Goal: Check status: Check status

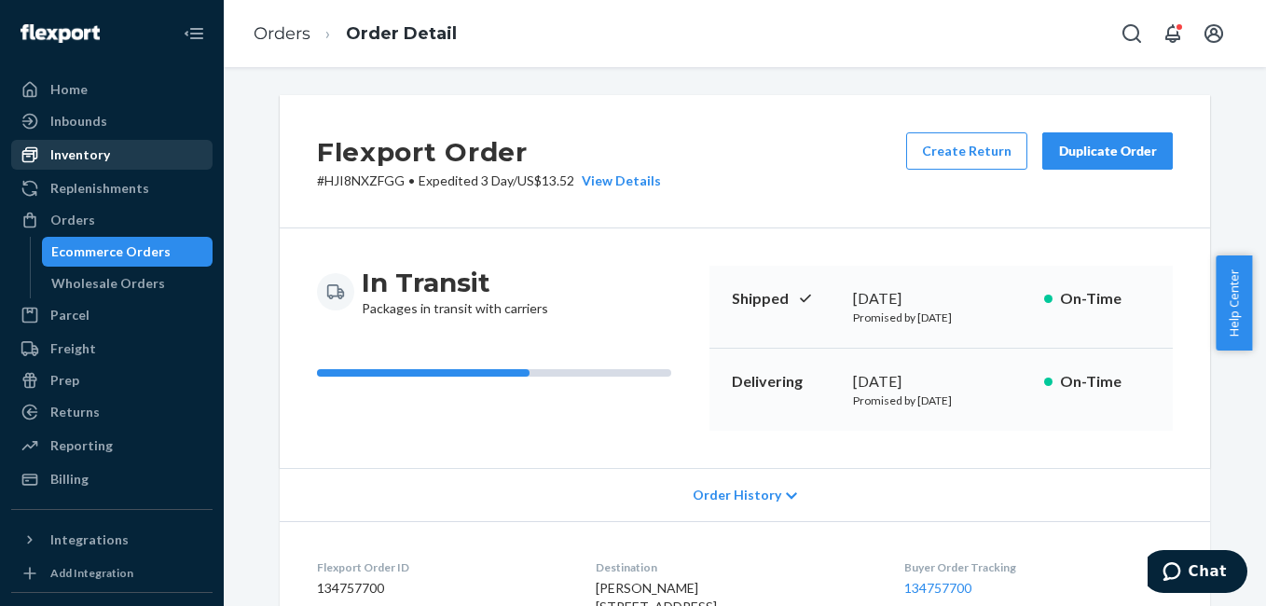
scroll to position [515, 0]
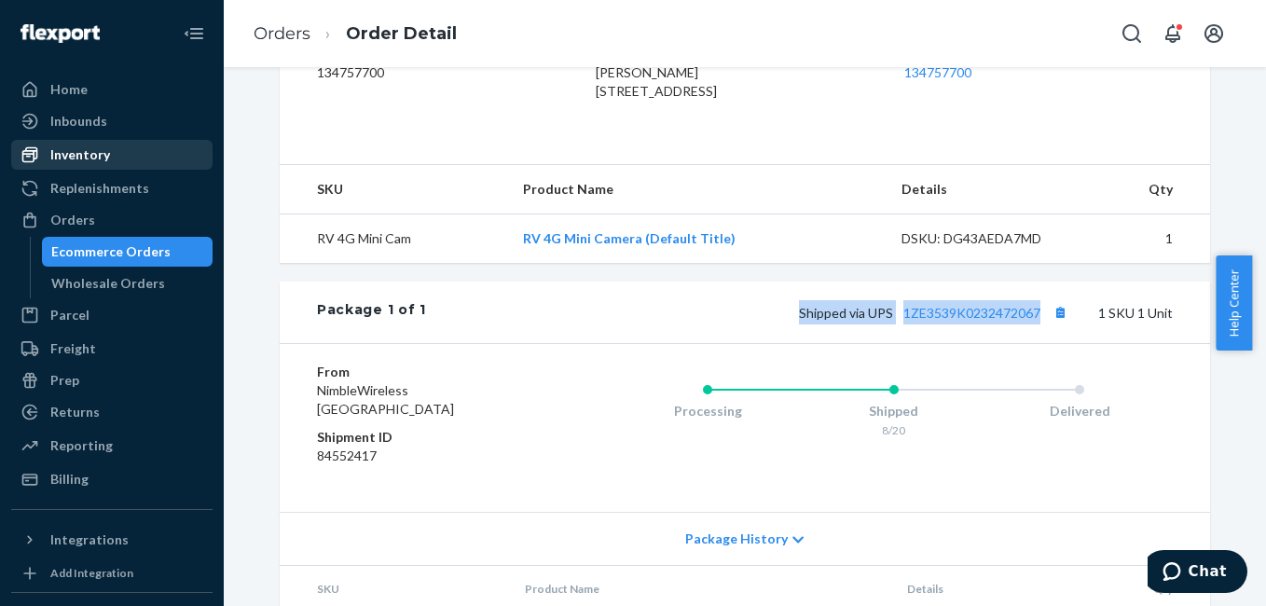
click at [82, 149] on div "Inventory" at bounding box center [80, 154] width 60 height 19
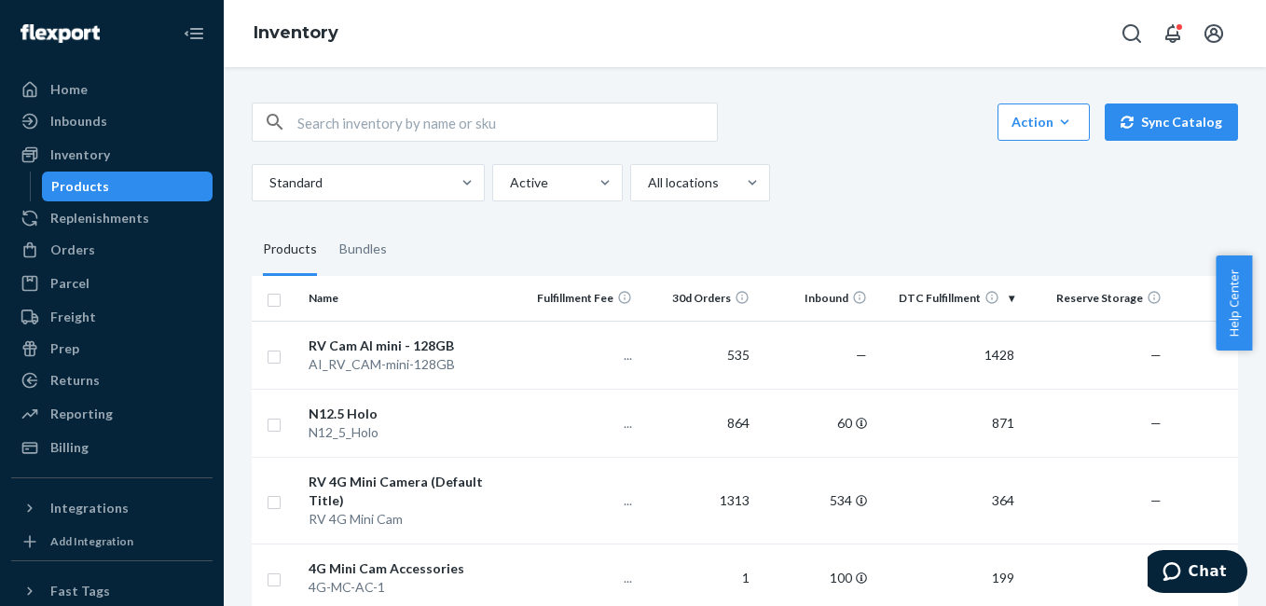
click at [370, 129] on input "text" at bounding box center [506, 121] width 419 height 37
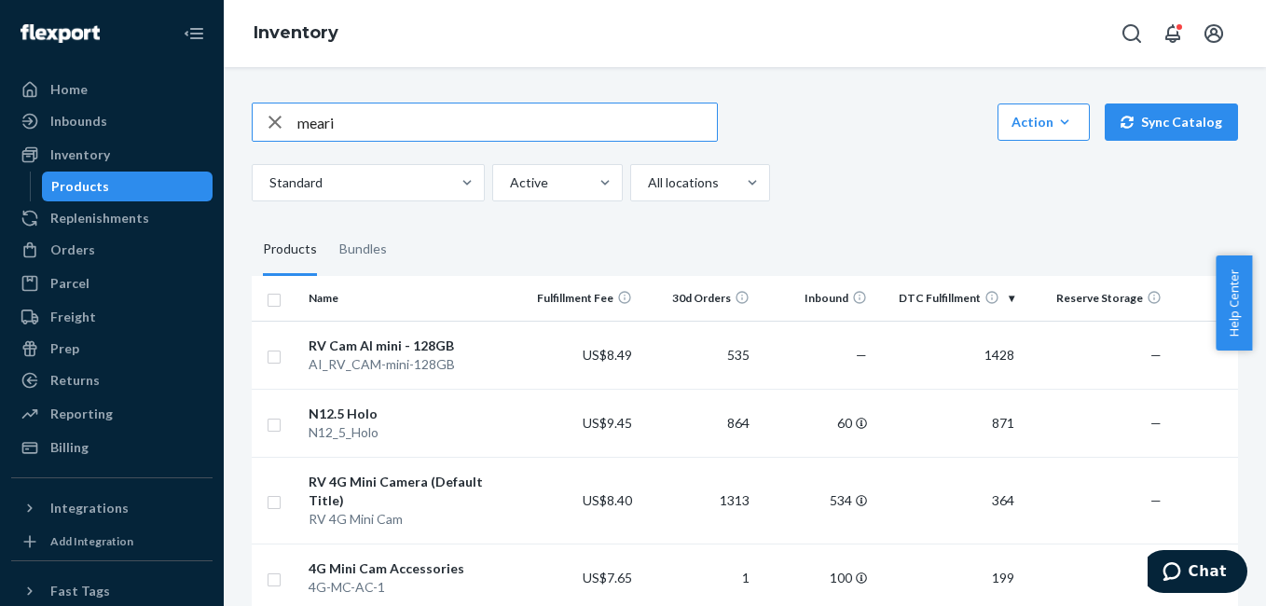
type input "meari"
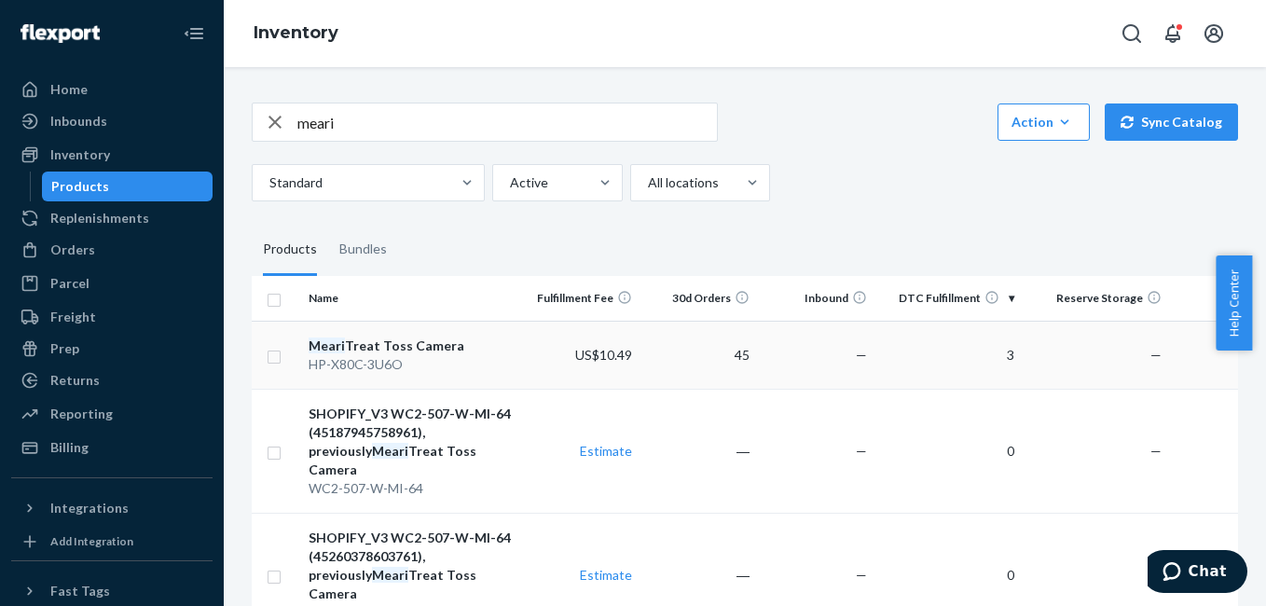
click at [411, 345] on div "Meari Treat Toss Camera" at bounding box center [411, 345] width 206 height 19
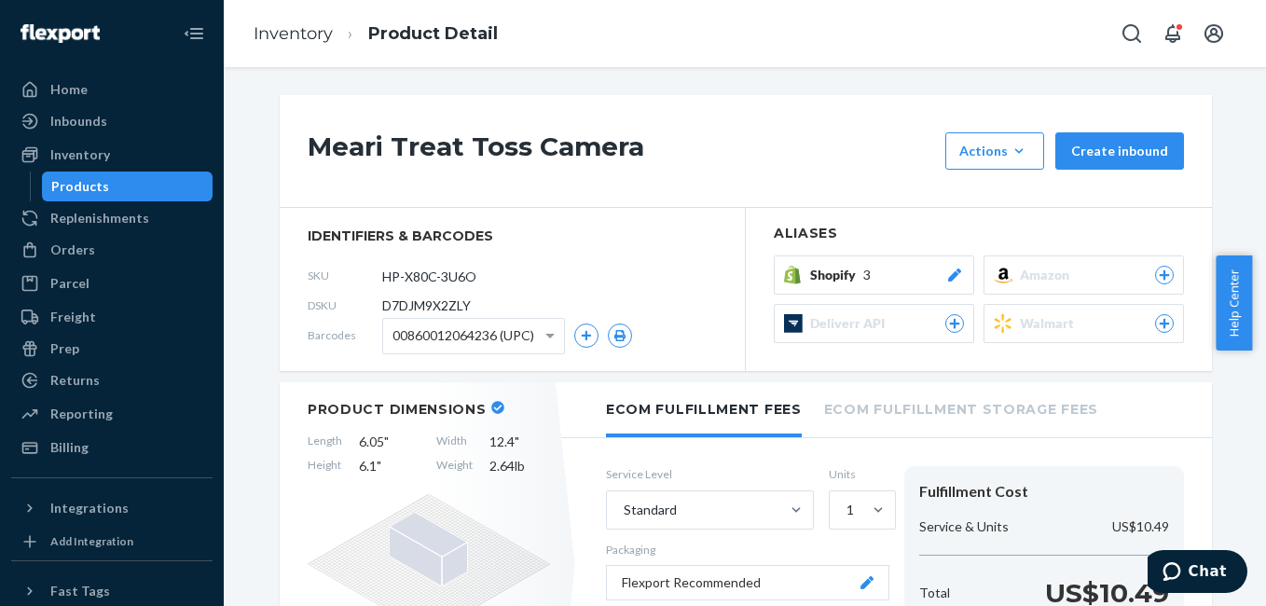
click at [948, 278] on icon at bounding box center [954, 274] width 13 height 13
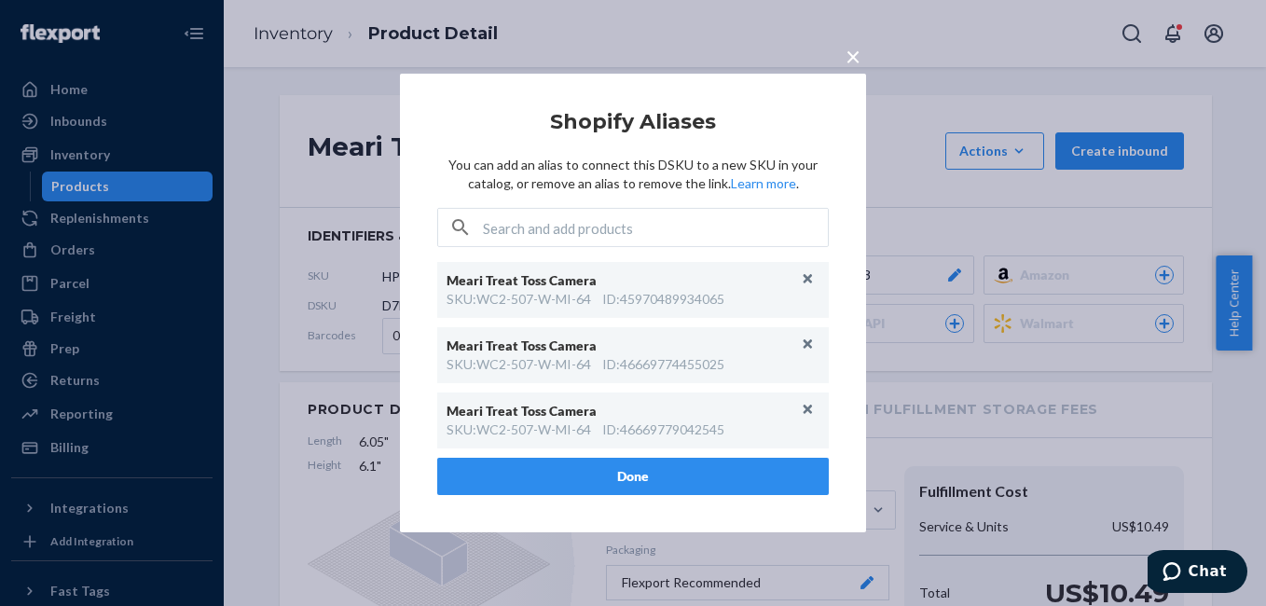
click at [854, 57] on span "×" at bounding box center [852, 56] width 15 height 32
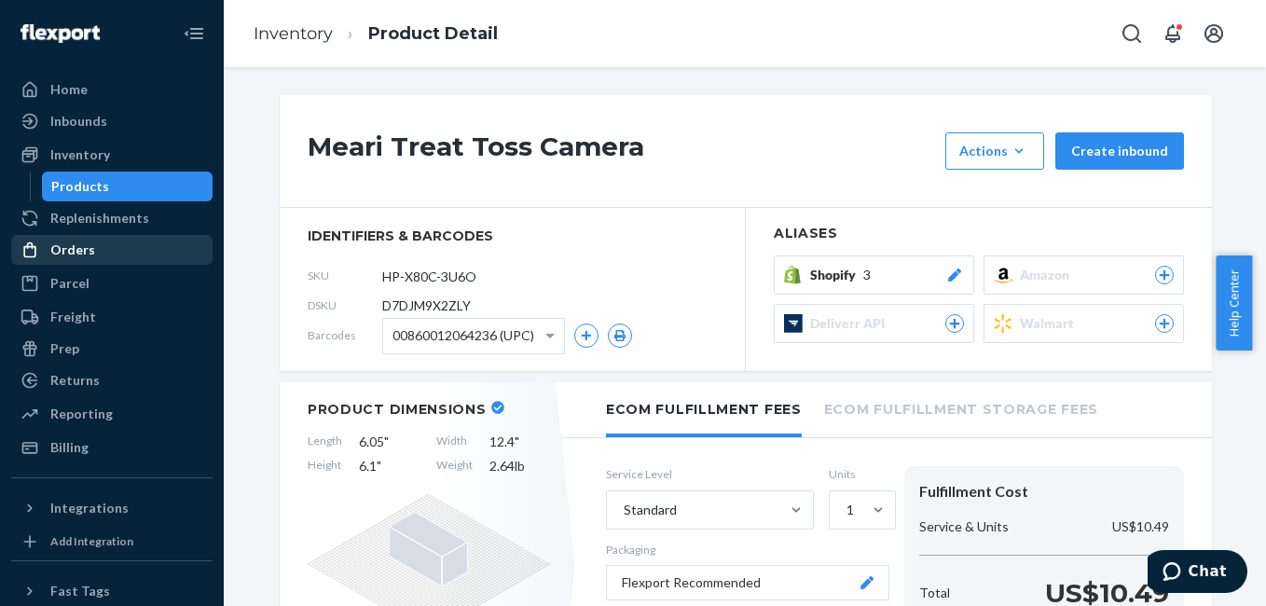
click at [92, 246] on div "Orders" at bounding box center [112, 250] width 198 height 26
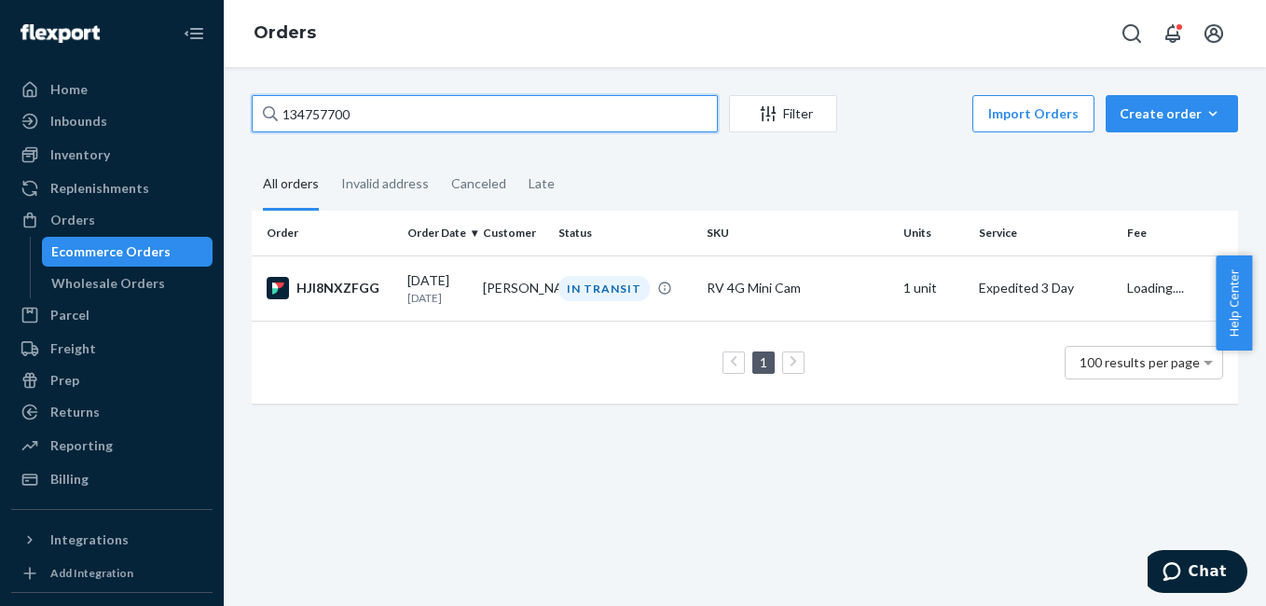
click at [466, 103] on input "134757700" at bounding box center [485, 113] width 466 height 37
click at [458, 121] on input "134757700" at bounding box center [485, 113] width 466 height 37
paste input "48089"
type input "134748089"
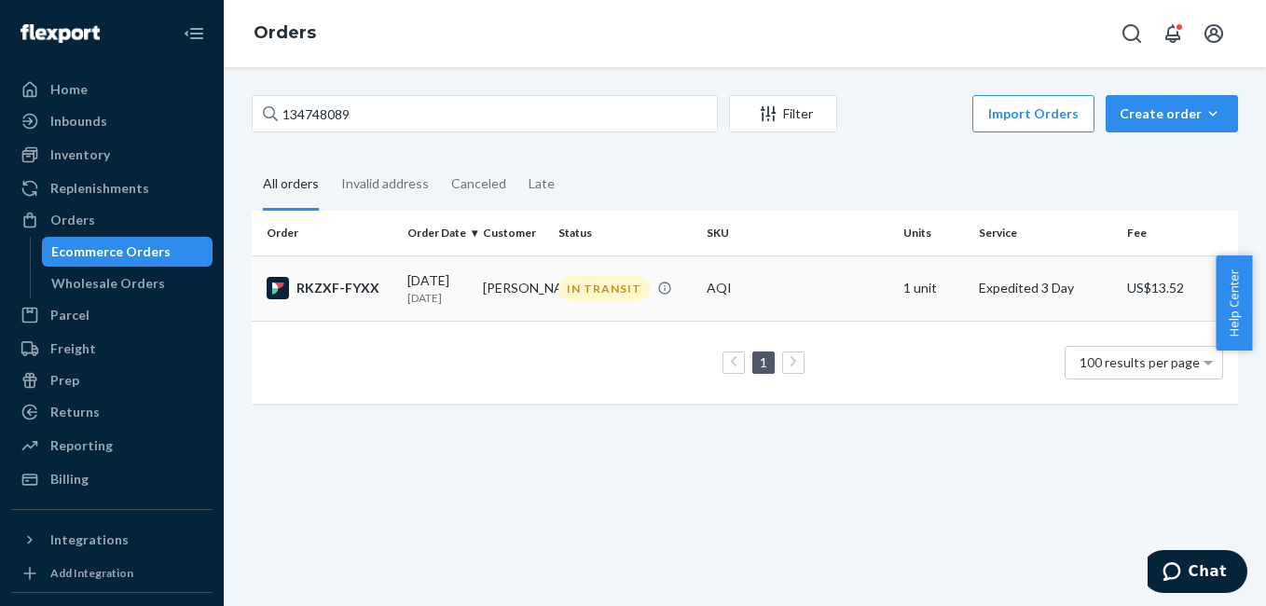
click at [330, 289] on div "RKZXF-FYXX" at bounding box center [330, 288] width 126 height 22
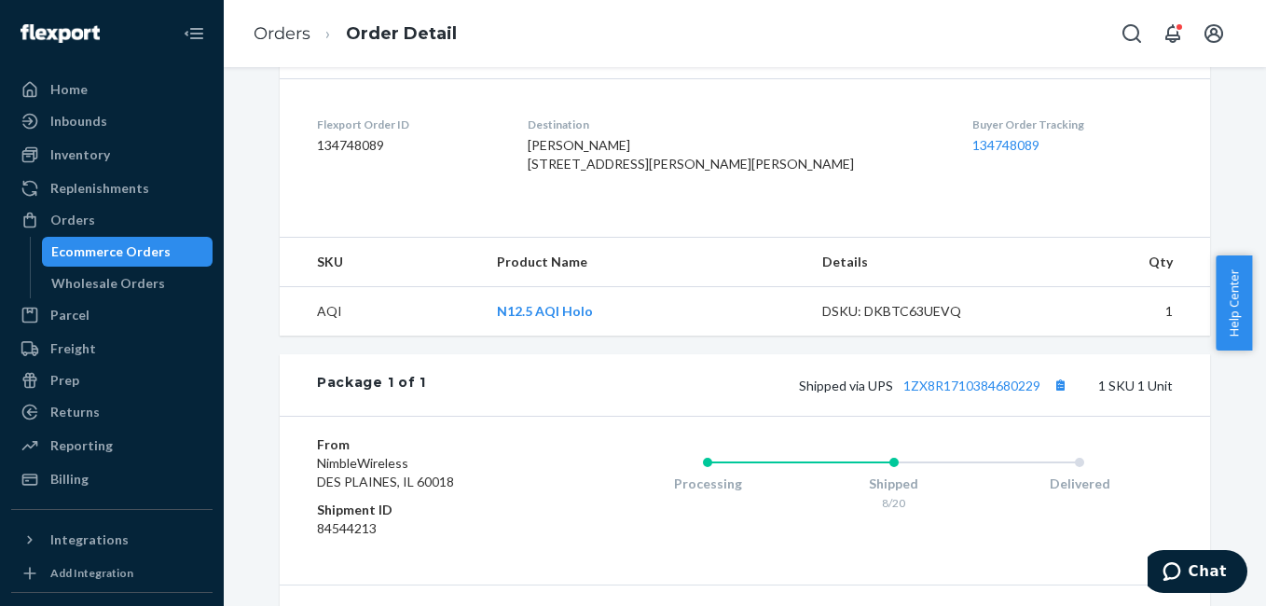
scroll to position [522, 0]
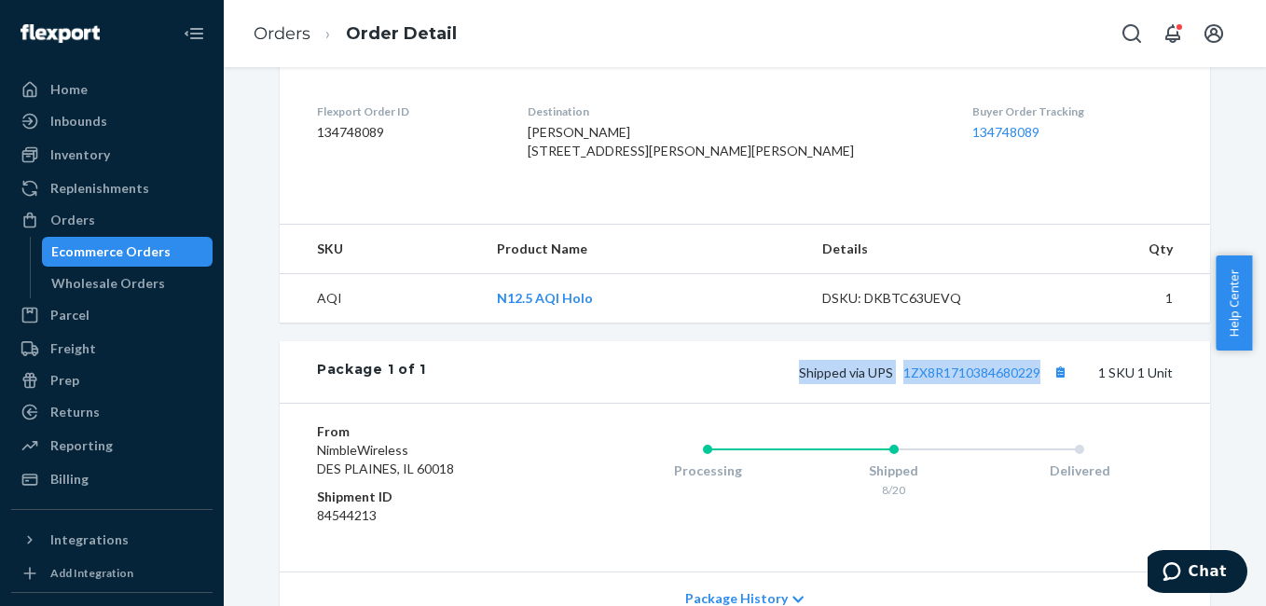
drag, startPoint x: 786, startPoint y: 355, endPoint x: 1035, endPoint y: 338, distance: 249.4
click at [1035, 360] on div "Shipped via UPS 1ZX8R1710384680229 1 SKU 1 Unit" at bounding box center [799, 372] width 747 height 24
copy span "Shipped via UPS 1ZX8R1710384680229"
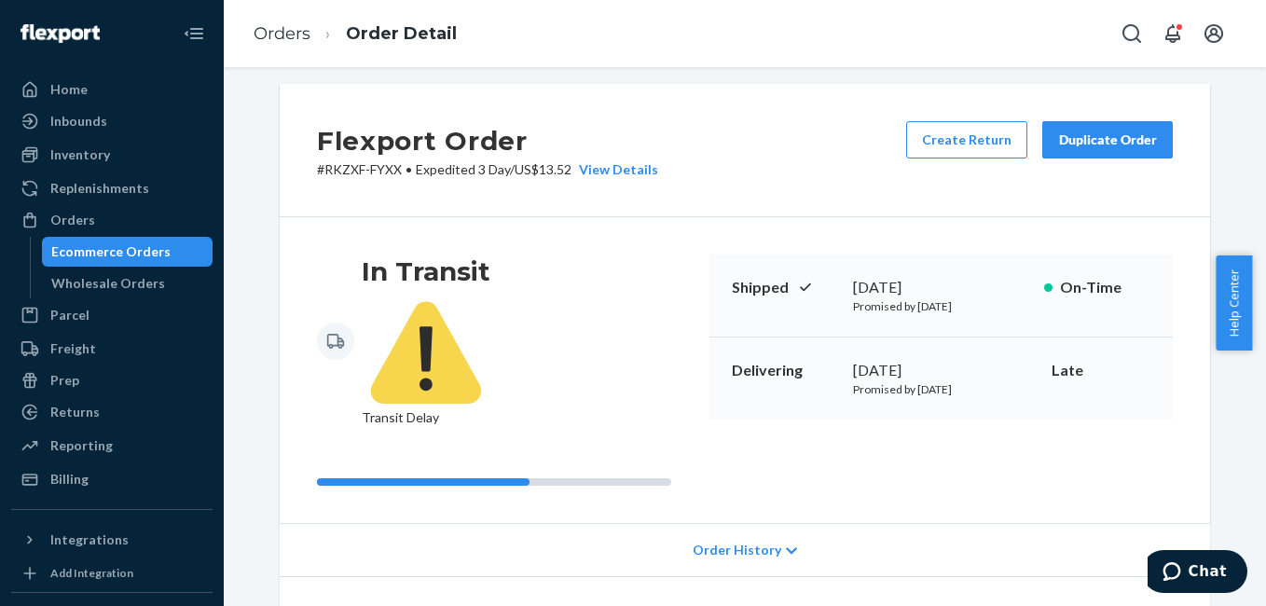
scroll to position [0, 0]
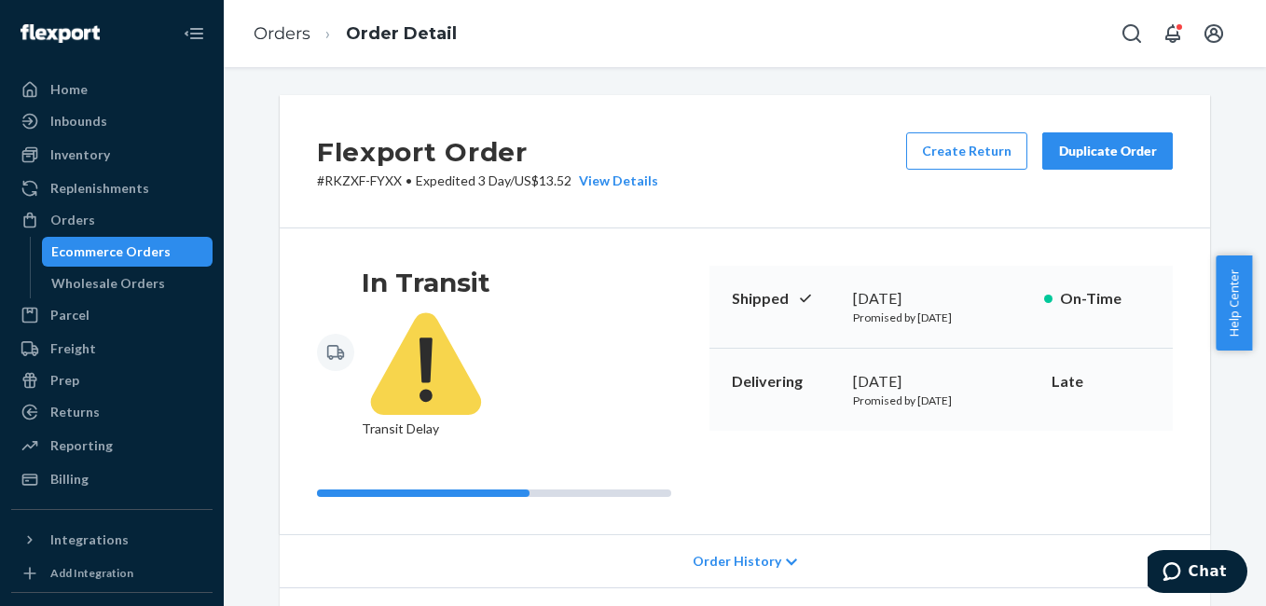
drag, startPoint x: 99, startPoint y: 218, endPoint x: 112, endPoint y: 171, distance: 48.4
click at [99, 217] on div "Orders" at bounding box center [112, 220] width 198 height 26
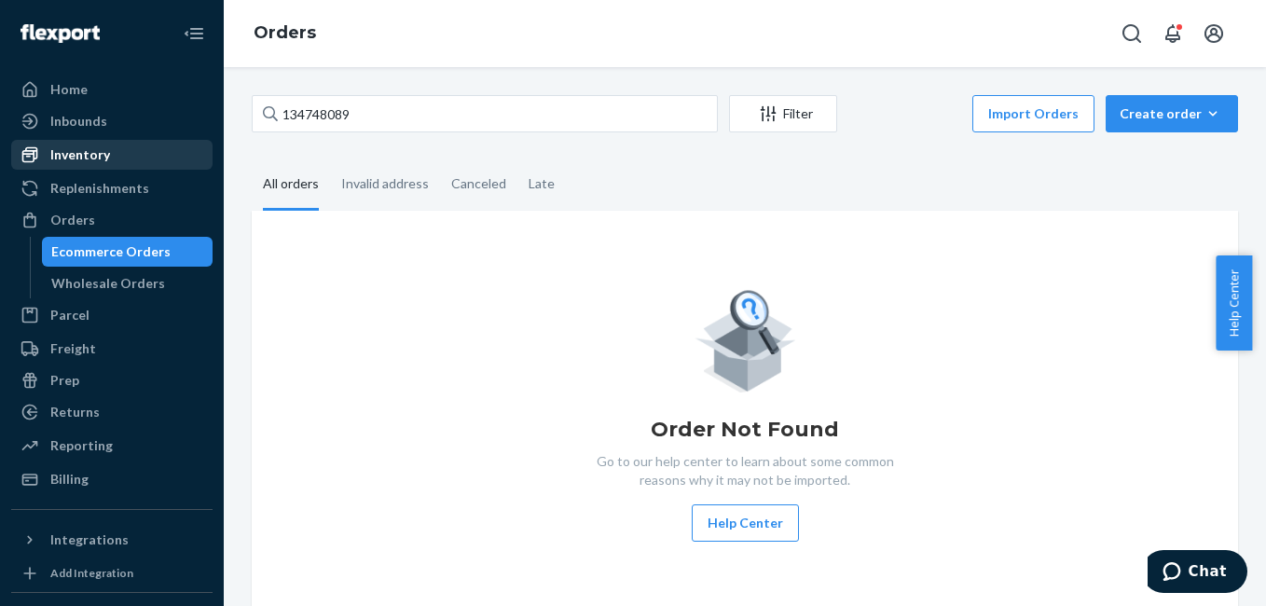
click at [114, 152] on div "Inventory" at bounding box center [112, 155] width 198 height 26
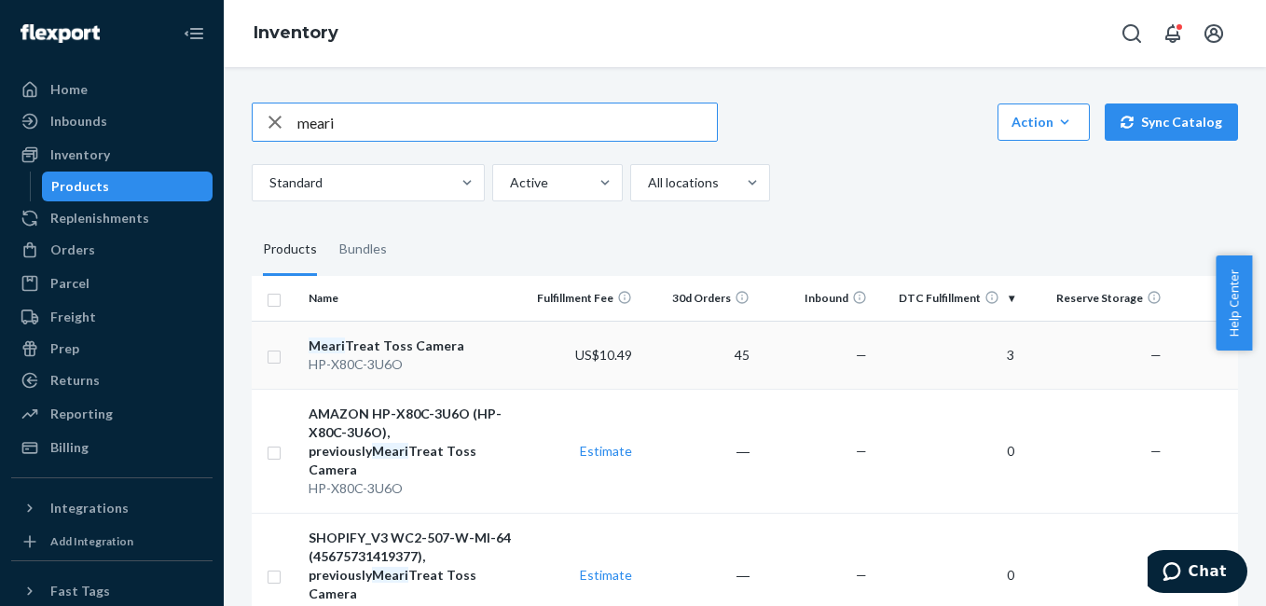
click at [417, 346] on div "Meari Treat Toss Camera" at bounding box center [411, 345] width 206 height 19
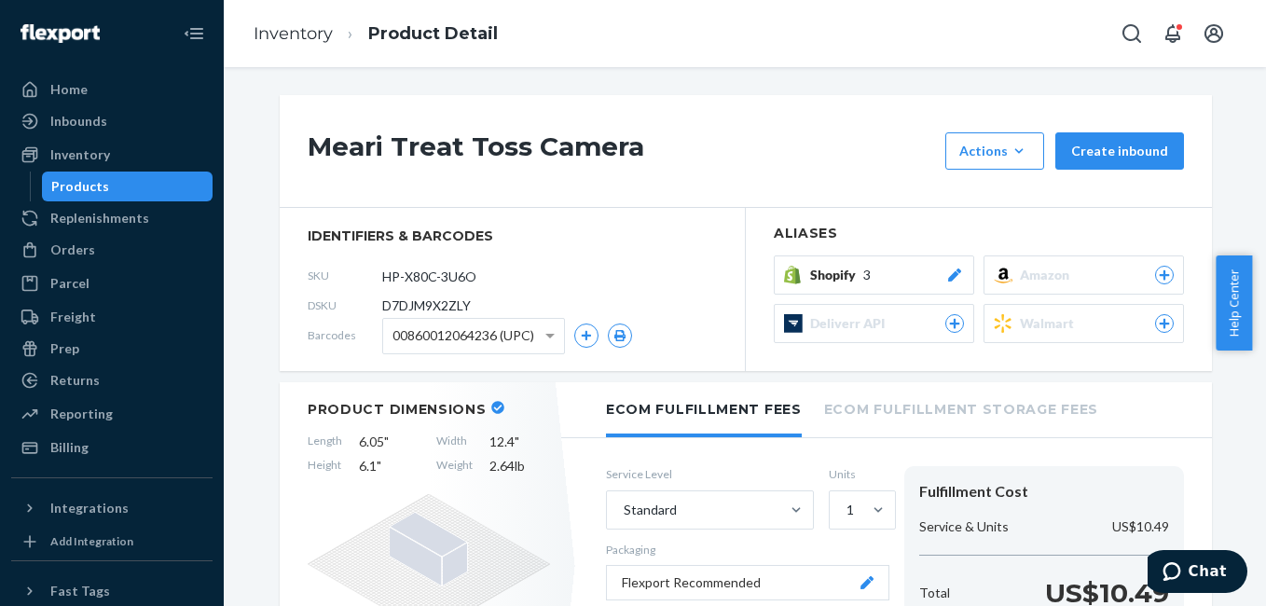
click at [945, 275] on icon at bounding box center [954, 274] width 19 height 13
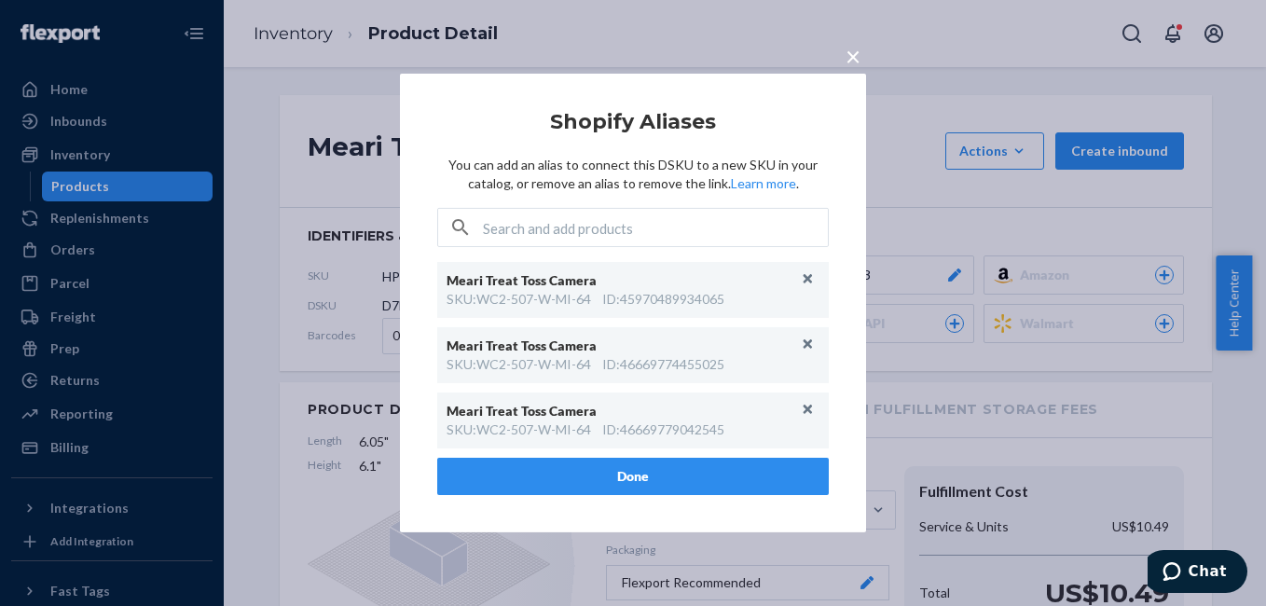
click at [850, 62] on span "×" at bounding box center [852, 56] width 15 height 32
